Goal: Information Seeking & Learning: Check status

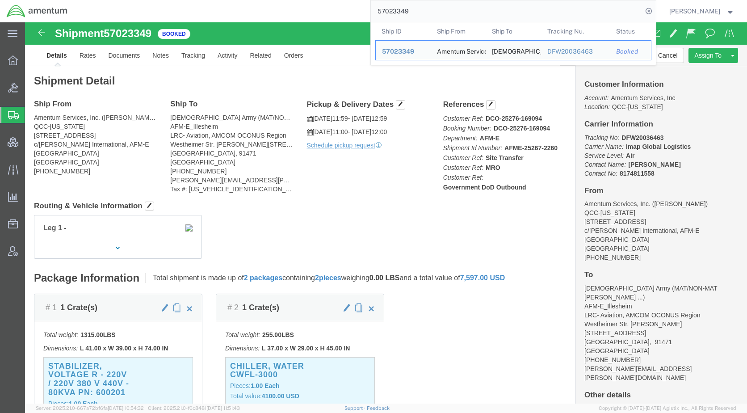
drag, startPoint x: 433, startPoint y: 12, endPoint x: 372, endPoint y: 14, distance: 60.8
click at [372, 14] on div "57023349 Ship ID Ship From Ship To Tracking Nu. Status Ship ID 57023349 Ship Fr…" at bounding box center [365, 11] width 582 height 22
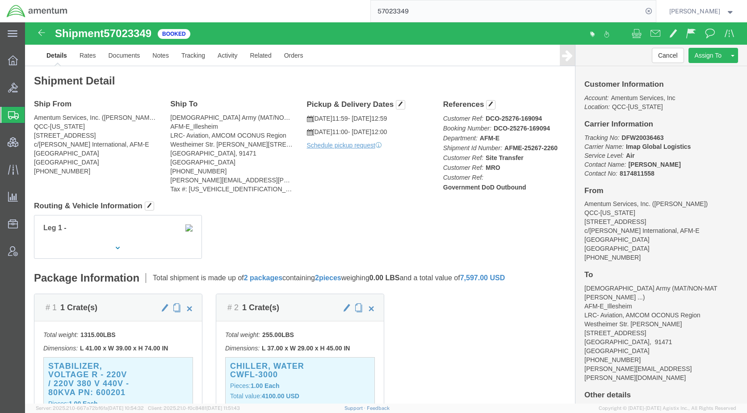
paste input "101790"
type input "57101790"
click at [655, 12] on icon at bounding box center [649, 11] width 13 height 13
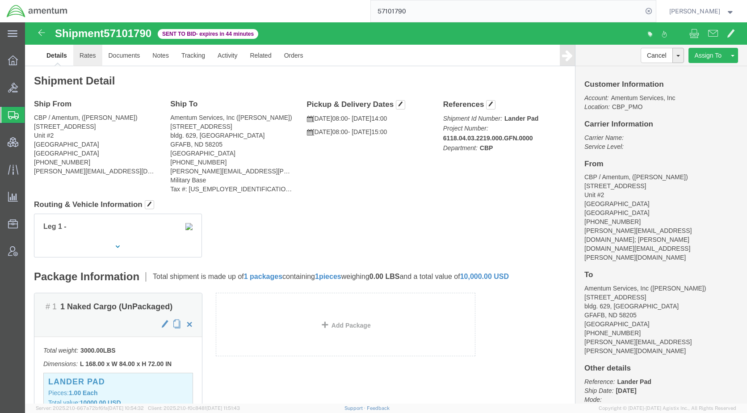
click link "Rates"
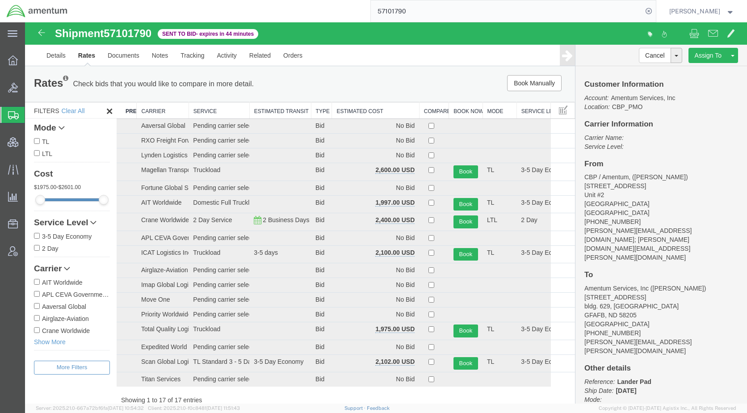
click at [361, 110] on th "Estimated Cost" at bounding box center [375, 110] width 87 height 17
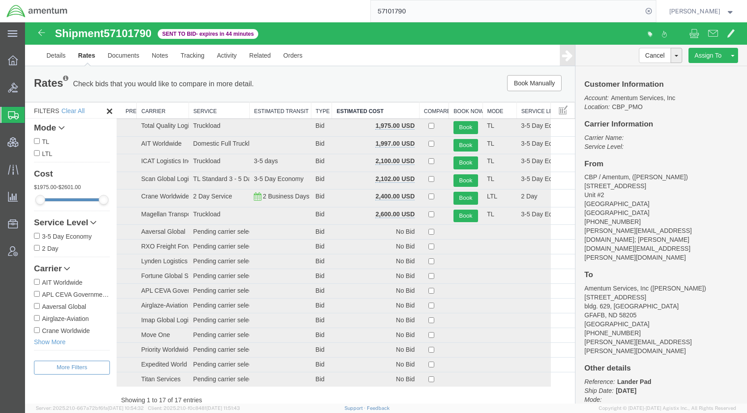
click at [32, 117] on span "Shipments" at bounding box center [28, 115] width 7 height 18
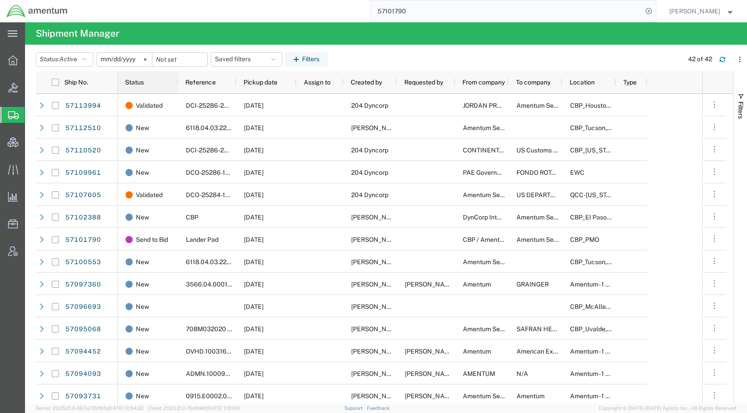
click at [142, 80] on span "Status" at bounding box center [134, 82] width 19 height 7
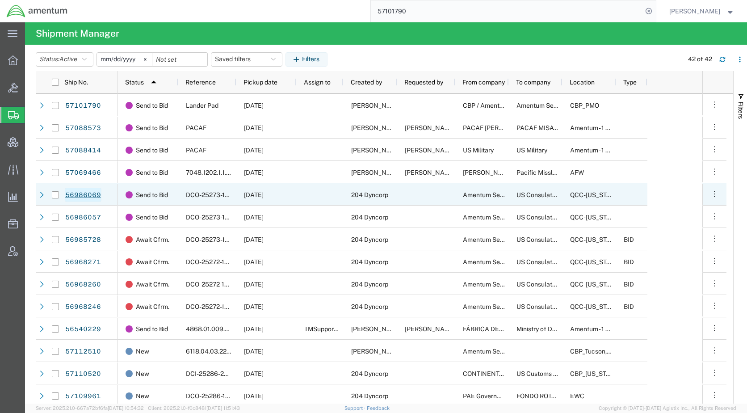
click at [85, 193] on link "56986069" at bounding box center [83, 195] width 37 height 14
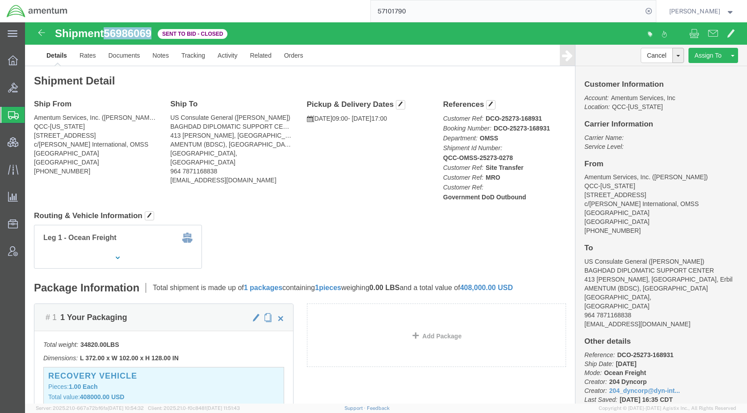
drag, startPoint x: 130, startPoint y: 8, endPoint x: 84, endPoint y: 13, distance: 45.9
click div "Shipment 56986069 Sent to Bid - Closed"
copy span "56986069"
click link "Rates"
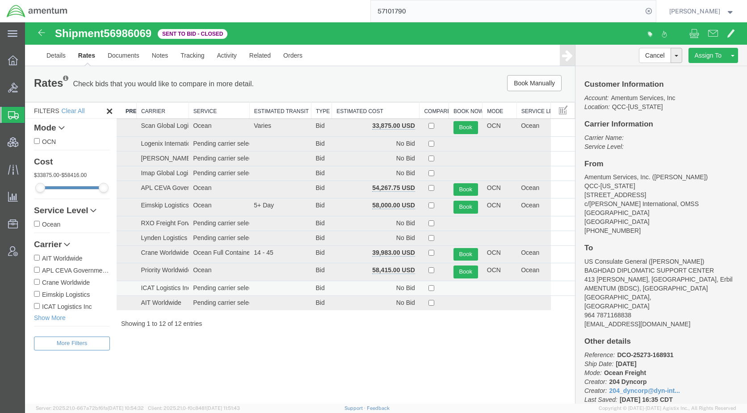
drag, startPoint x: 300, startPoint y: 349, endPoint x: 326, endPoint y: 292, distance: 62.4
click at [300, 349] on div "Shipment 56986069 12 of 12 Sent to Bid - Closed Details Rates Documents Notes T…" at bounding box center [386, 212] width 722 height 381
click at [368, 109] on th "Estimated Cost" at bounding box center [376, 110] width 88 height 17
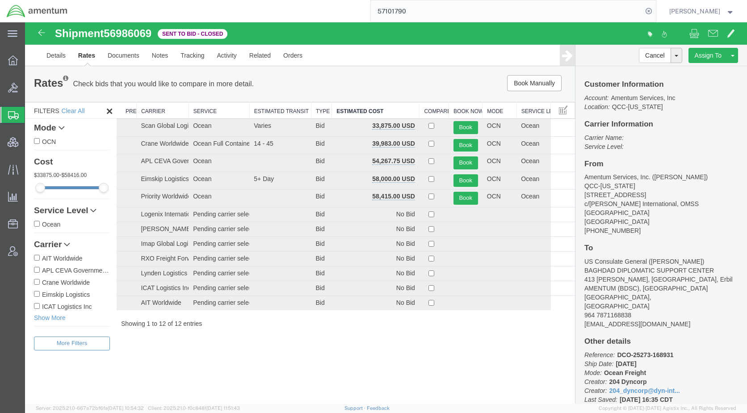
click at [248, 356] on div "Shipment 56986069 12 of 12 Sent to Bid - Closed Details Rates Documents Notes T…" at bounding box center [386, 212] width 722 height 381
click at [32, 114] on span "Shipments" at bounding box center [28, 115] width 7 height 18
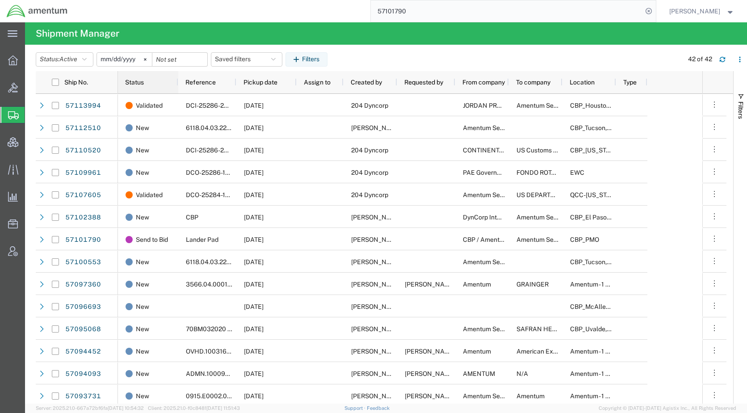
click at [140, 80] on span "Status" at bounding box center [134, 82] width 19 height 7
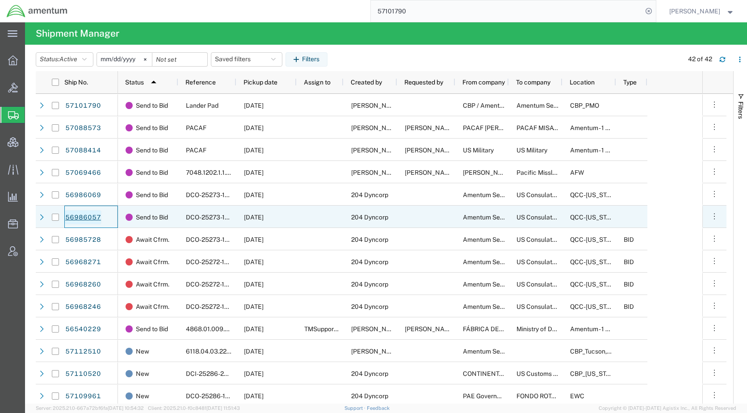
click at [93, 213] on link "56986057" at bounding box center [83, 217] width 37 height 14
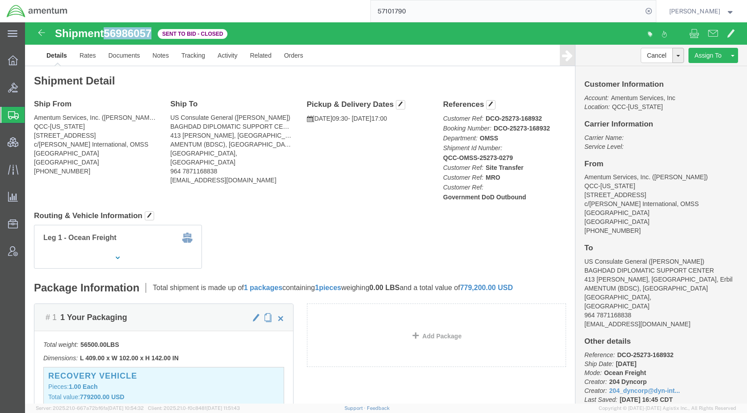
drag, startPoint x: 131, startPoint y: 9, endPoint x: 84, endPoint y: 9, distance: 46.9
click div "Shipment 56986057 Sent to Bid - Closed"
copy span "56986057"
click link "Rates"
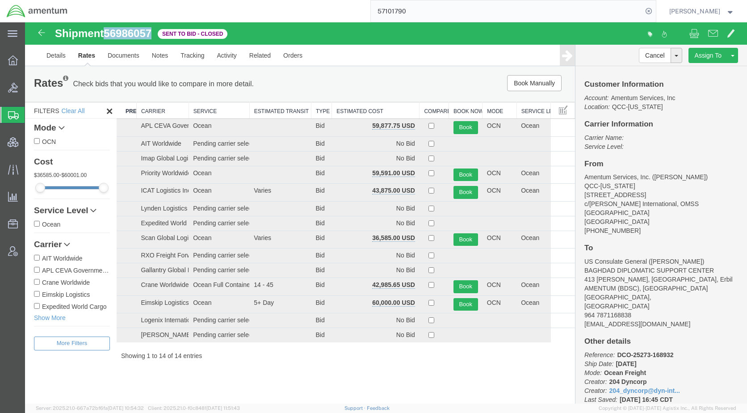
click at [354, 110] on th "Estimated Cost" at bounding box center [376, 110] width 88 height 17
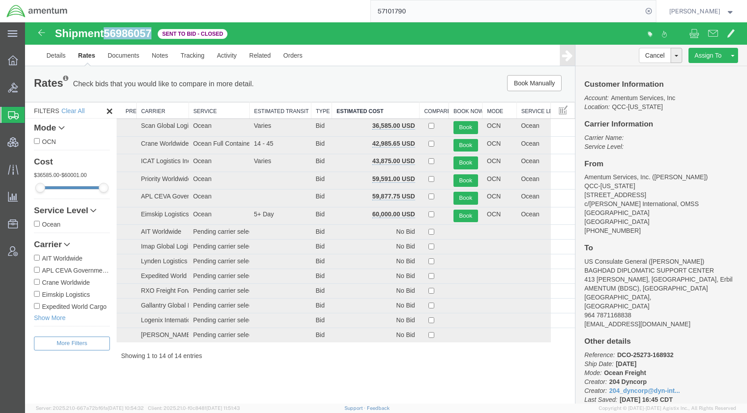
click at [264, 372] on div "Shipment 56986057 14 of 14 Sent to Bid - Closed Details Rates Documents Notes T…" at bounding box center [386, 212] width 722 height 381
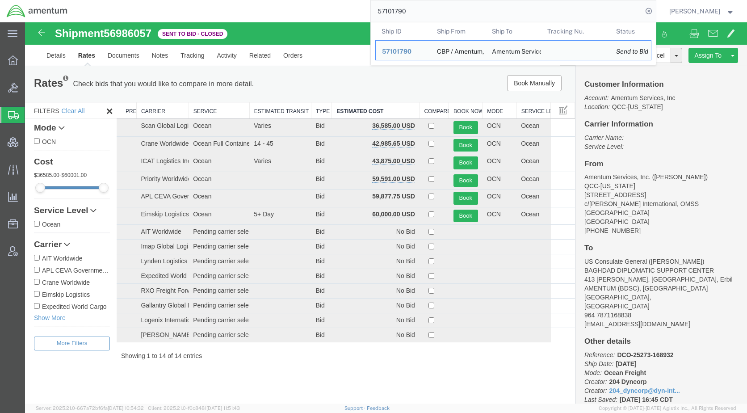
drag, startPoint x: 450, startPoint y: 14, endPoint x: 378, endPoint y: 14, distance: 72.4
click at [378, 14] on div "57101790 Ship ID Ship From Ship To Tracking Nu. Status Ship ID 57101790 Ship Fr…" at bounding box center [365, 11] width 582 height 22
click at [412, 50] on span "57101790" at bounding box center [396, 51] width 29 height 7
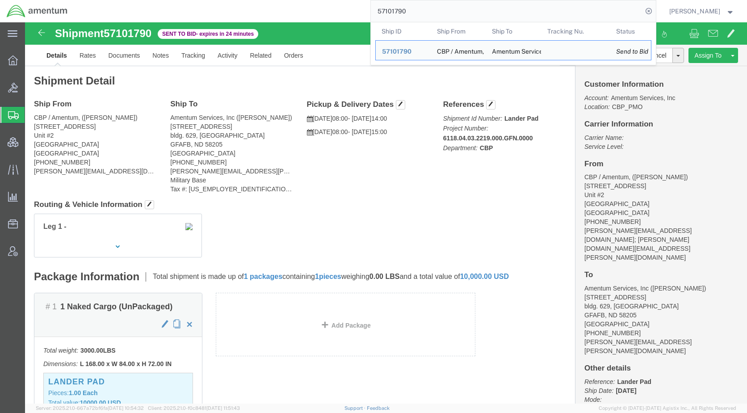
drag, startPoint x: 429, startPoint y: 13, endPoint x: 366, endPoint y: 22, distance: 63.1
click at [376, 20] on div "57101790 Ship ID Ship From Ship To Tracking Nu. Status Ship ID 57101790 Ship Fr…" at bounding box center [365, 11] width 582 height 22
click at [412, 52] on span "57101790" at bounding box center [396, 51] width 29 height 7
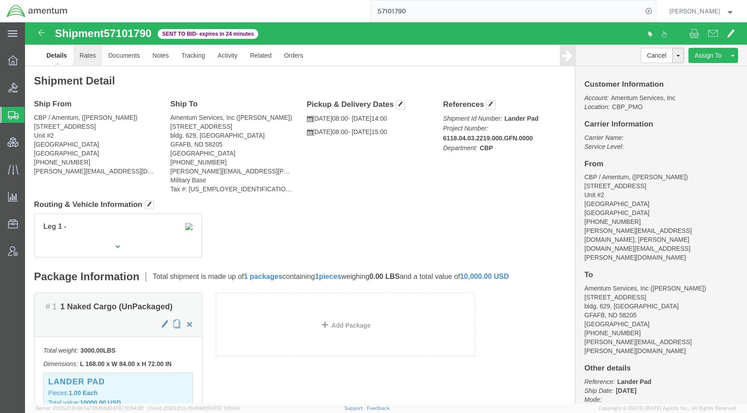
click link "Rates"
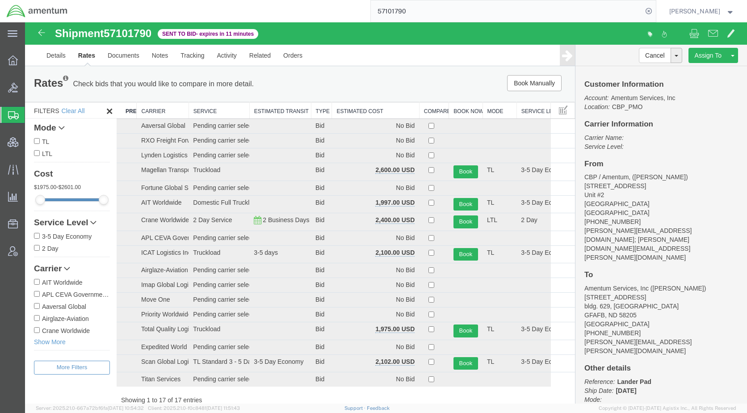
click at [355, 107] on th "Estimated Cost" at bounding box center [375, 110] width 87 height 17
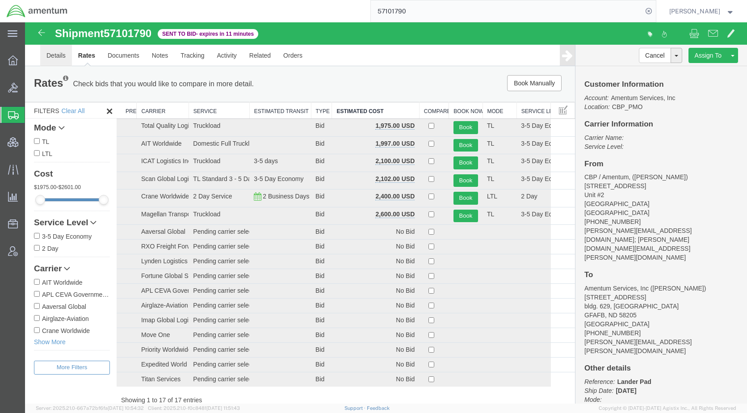
click at [53, 55] on link "Details" at bounding box center [56, 55] width 32 height 21
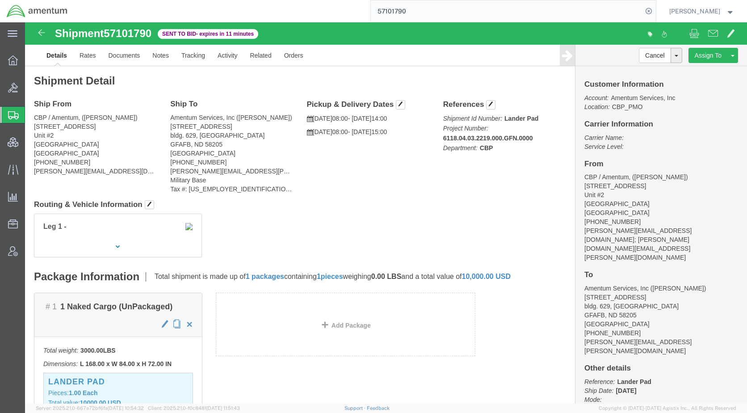
click div "Leg 1 -"
click link "Rates"
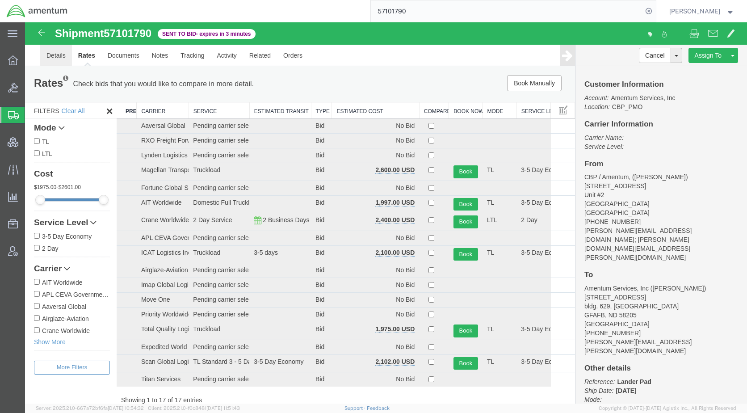
click at [55, 53] on link "Details" at bounding box center [56, 55] width 32 height 21
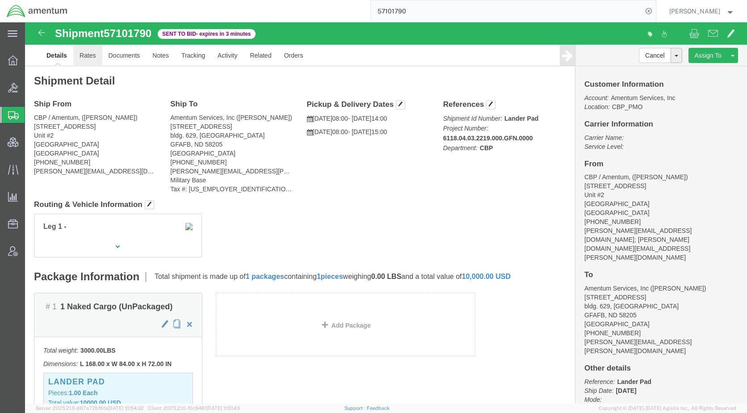
click link "Rates"
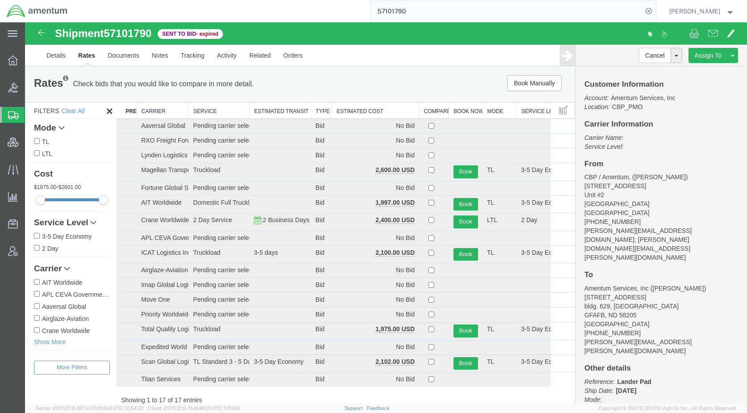
click at [338, 105] on th "Estimated Cost" at bounding box center [375, 110] width 87 height 17
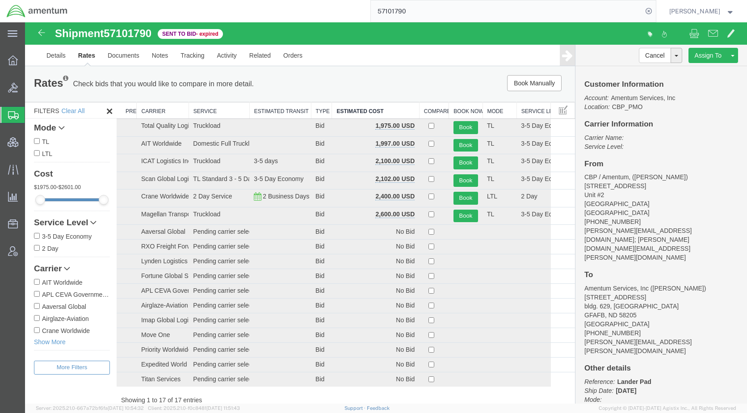
click at [484, 79] on div "Book Manually Pause Continue" at bounding box center [458, 83] width 227 height 16
